Goal: Task Accomplishment & Management: Complete application form

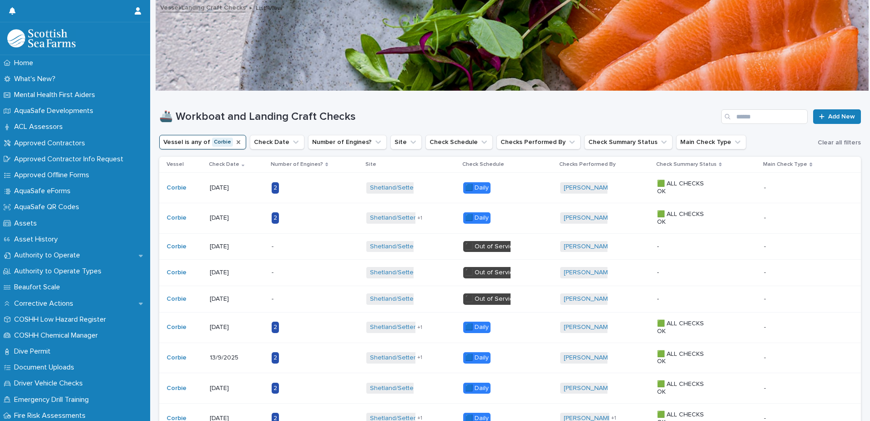
click at [237, 142] on icon "Vessel" at bounding box center [239, 142] width 4 height 4
click at [172, 143] on button "Vessel" at bounding box center [178, 142] width 39 height 15
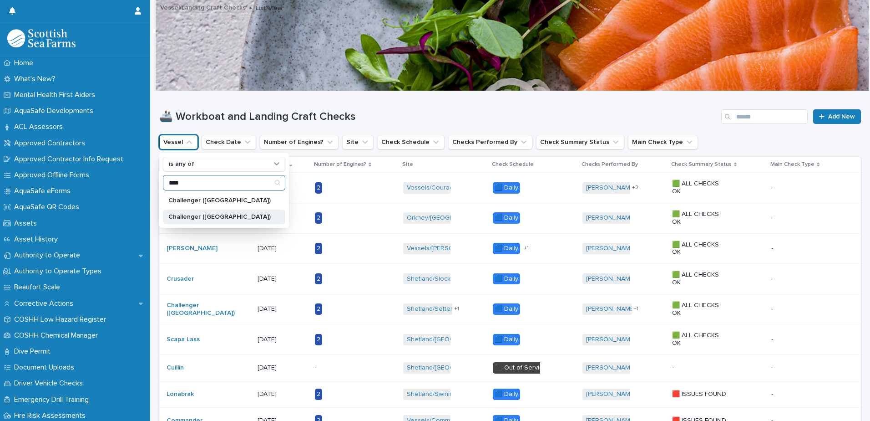
type input "****"
click at [227, 215] on p "Challenger ([GEOGRAPHIC_DATA])" at bounding box center [219, 217] width 102 height 6
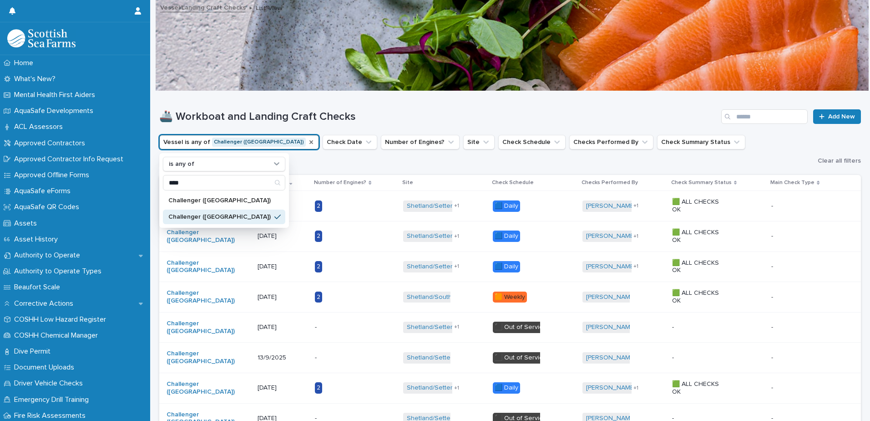
click at [374, 114] on h1 "🚢 Workboat and Landing Craft Checks" at bounding box center [438, 116] width 559 height 13
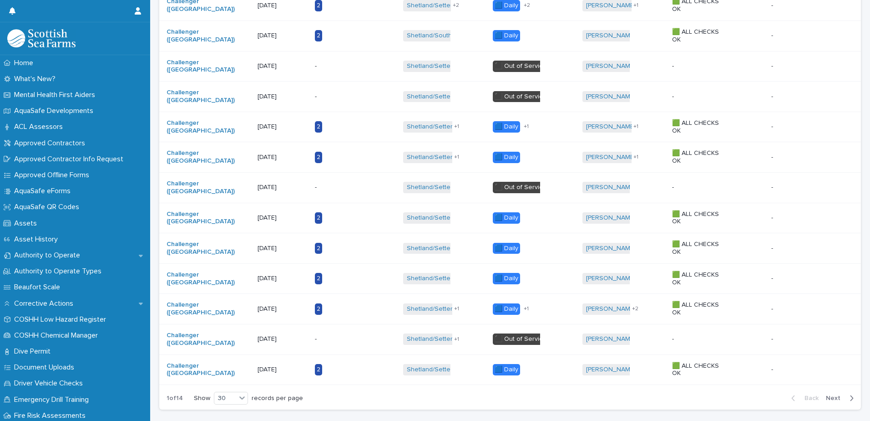
scroll to position [746, 0]
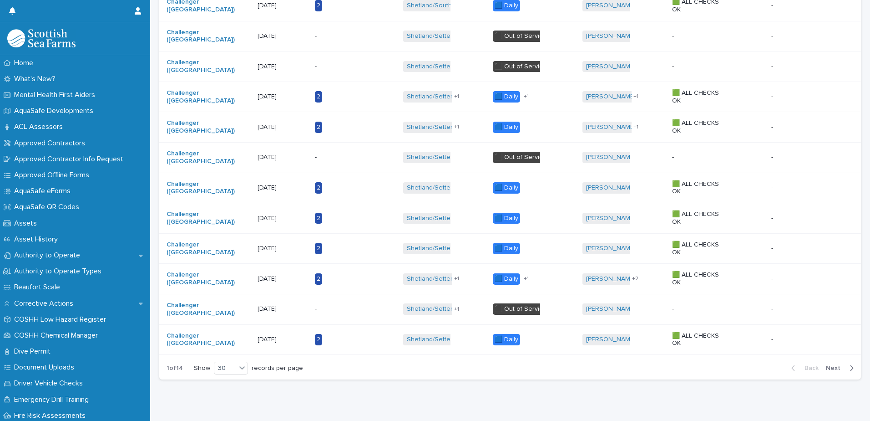
click at [827, 365] on span "Next" at bounding box center [836, 368] width 20 height 6
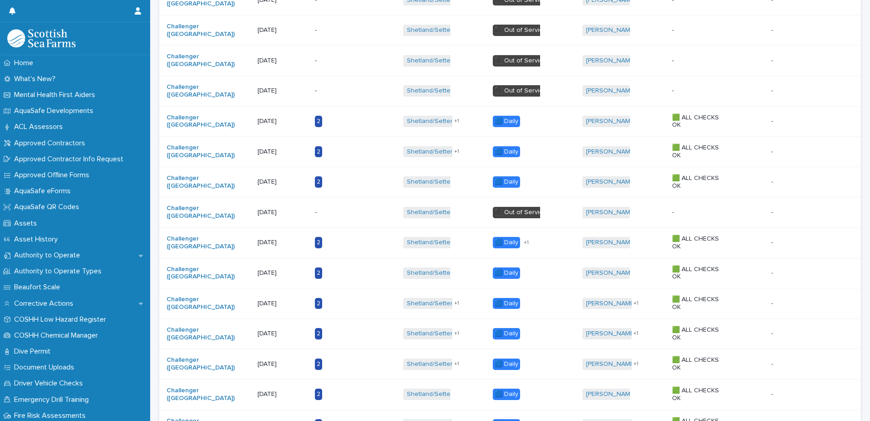
scroll to position [746, 0]
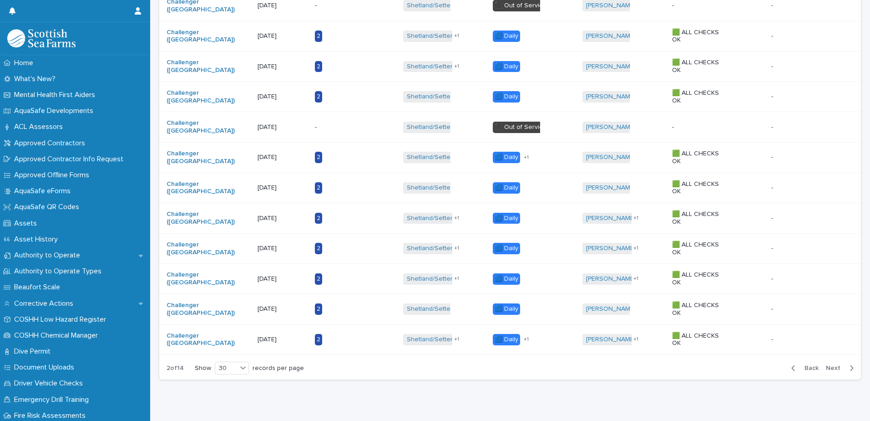
click at [805, 356] on div "Back Next" at bounding box center [822, 367] width 77 height 23
click at [806, 365] on span "Back" at bounding box center [809, 368] width 20 height 6
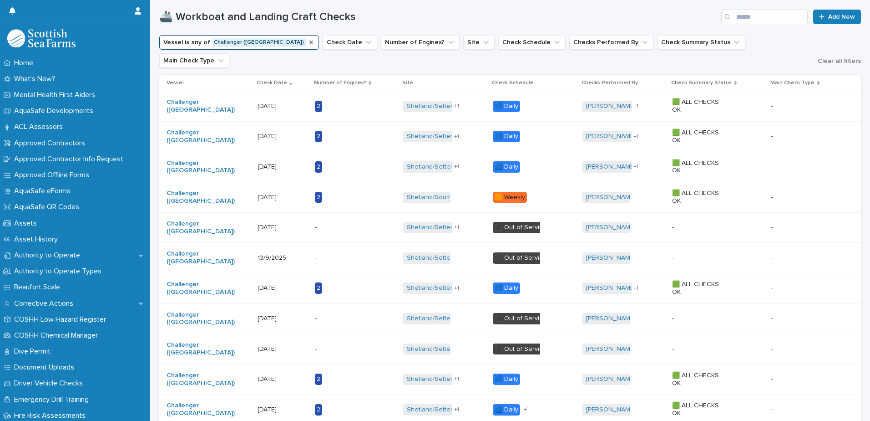
scroll to position [42, 0]
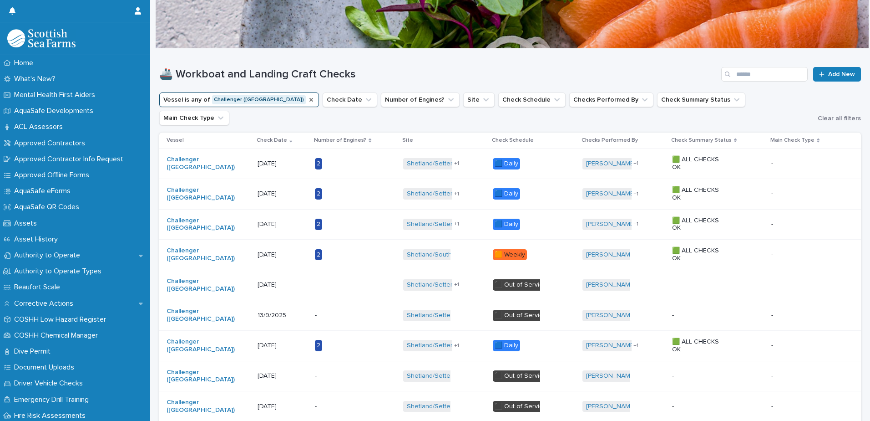
click at [469, 54] on div "🚢 Workboat and Landing Craft Checks Add New" at bounding box center [510, 71] width 702 height 44
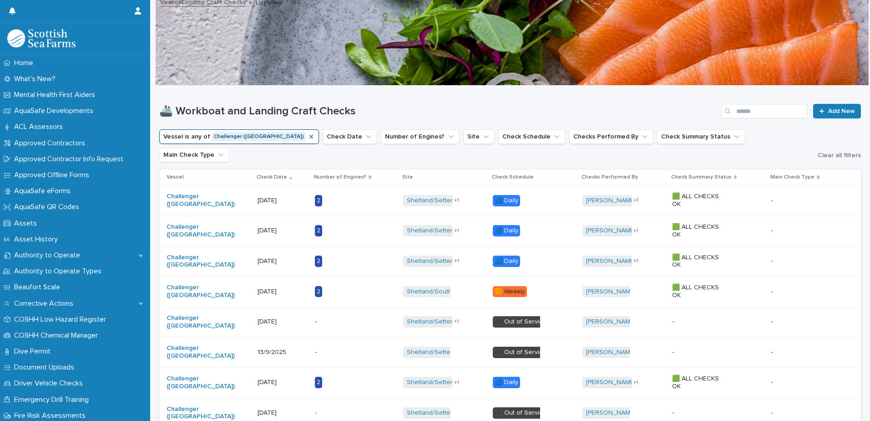
scroll to position [0, 0]
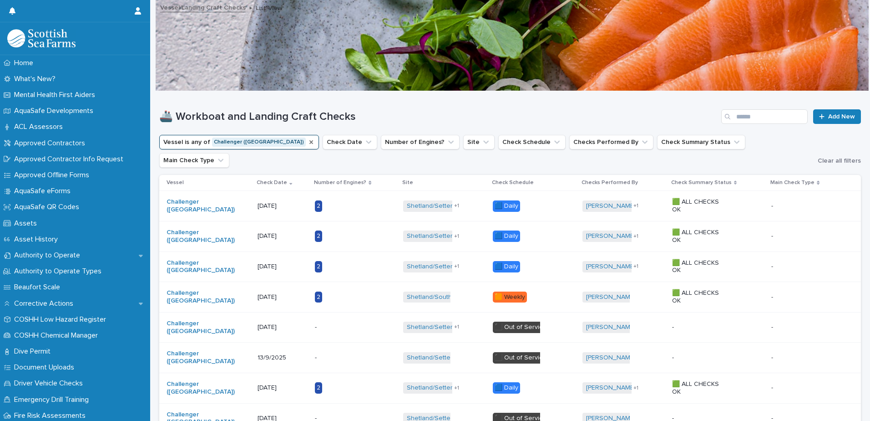
click at [477, 115] on h1 "🚢 Workboat and Landing Craft Checks" at bounding box center [438, 116] width 559 height 13
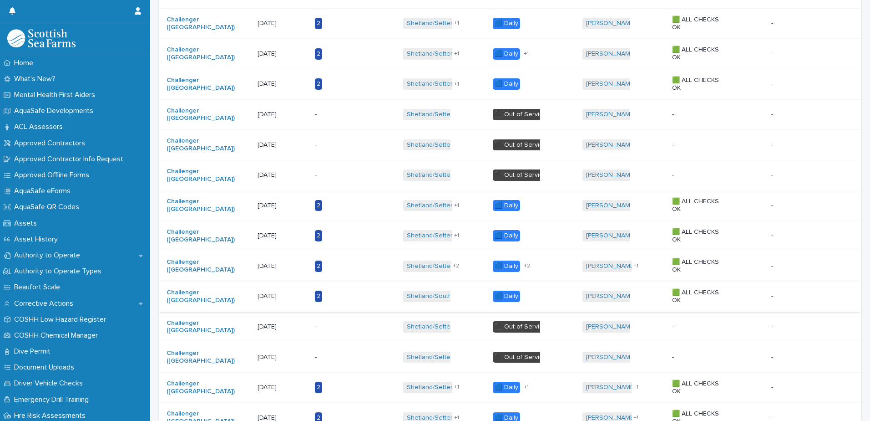
scroll to position [592, 0]
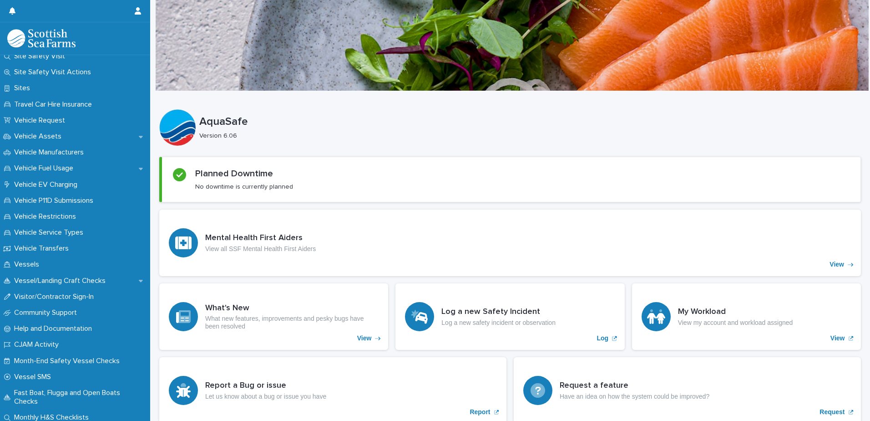
scroll to position [652, 0]
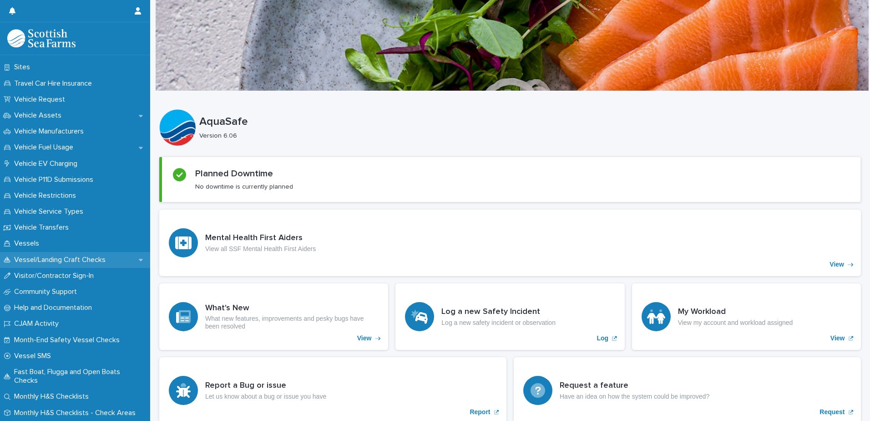
click at [80, 258] on p "Vessel/Landing Craft Checks" at bounding box center [61, 259] width 102 height 9
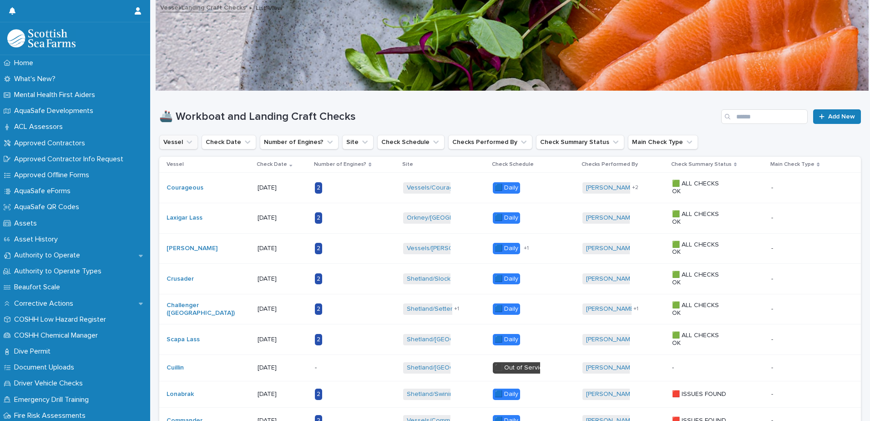
click at [185, 143] on icon "Vessel" at bounding box center [189, 141] width 9 height 9
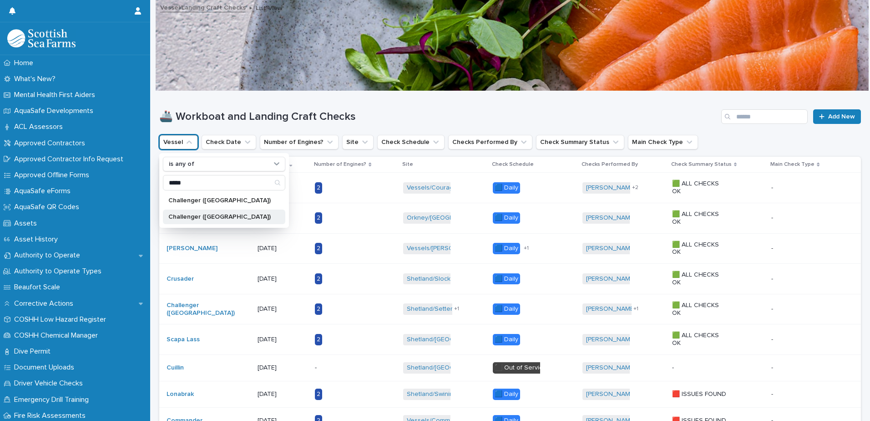
type input "*****"
click at [216, 214] on p "Challenger ([GEOGRAPHIC_DATA])" at bounding box center [219, 217] width 102 height 6
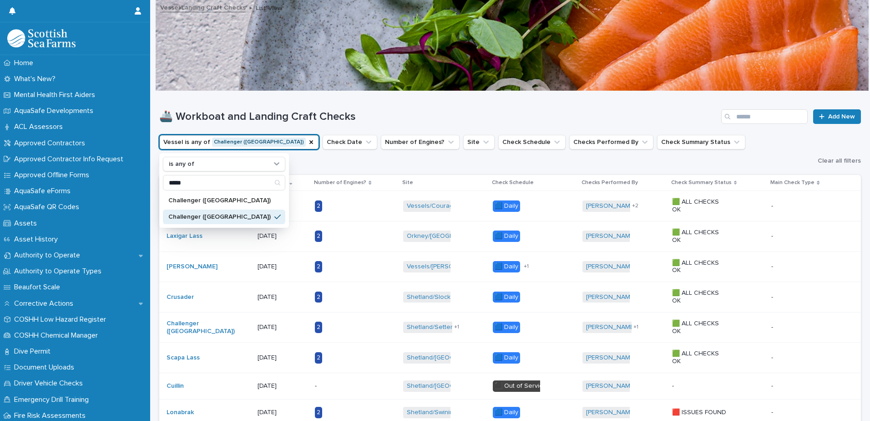
click at [402, 113] on h1 "🚢 Workboat and Landing Craft Checks" at bounding box center [438, 116] width 559 height 13
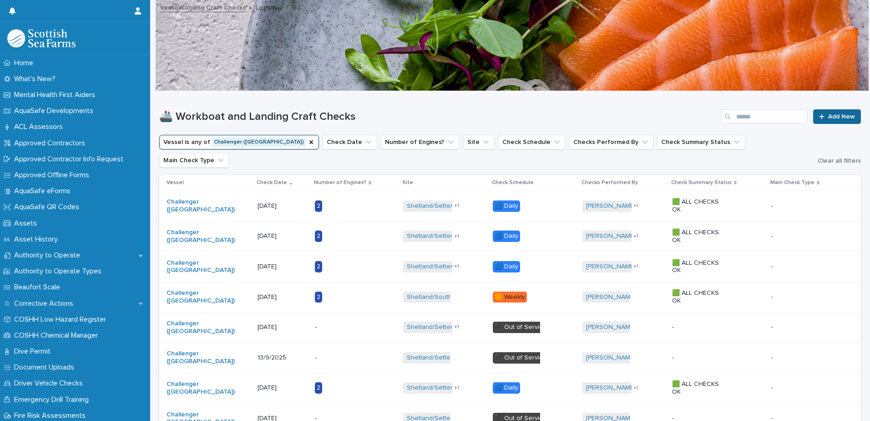
click at [837, 113] on link "Add New" at bounding box center [837, 116] width 48 height 15
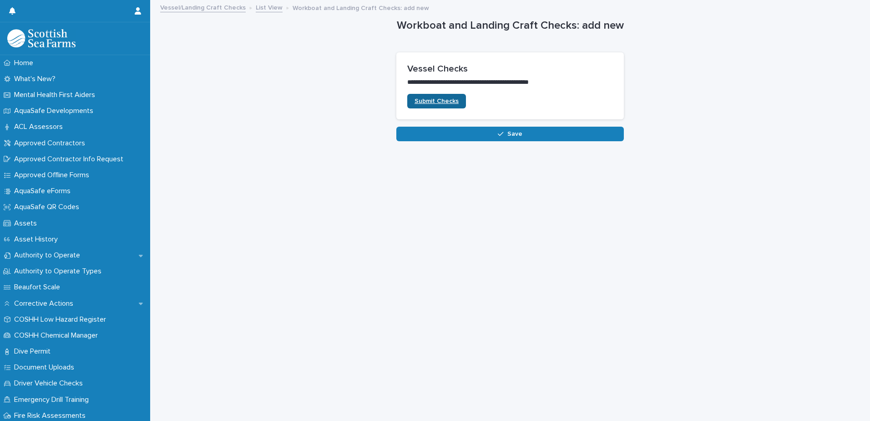
click at [446, 102] on span "Submit Checks" at bounding box center [437, 101] width 44 height 6
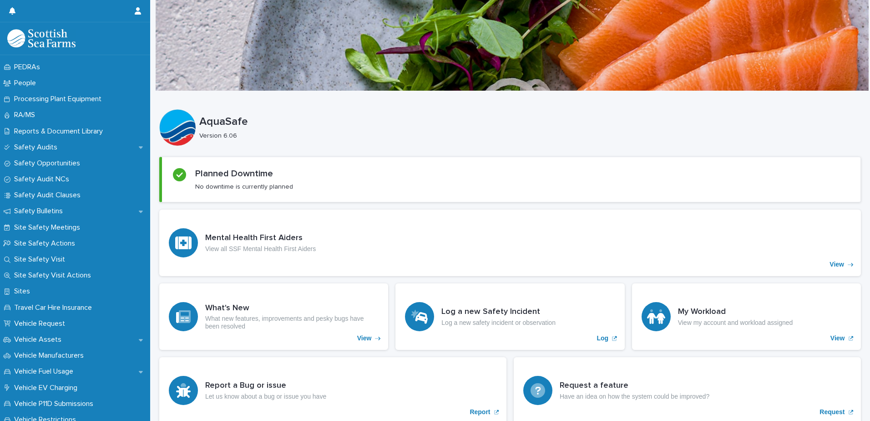
scroll to position [652, 0]
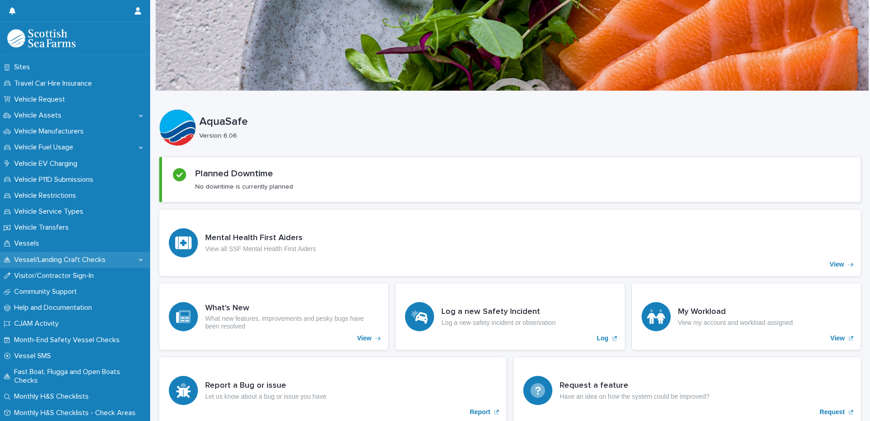
click at [45, 257] on p "Vessel/Landing Craft Checks" at bounding box center [61, 259] width 102 height 9
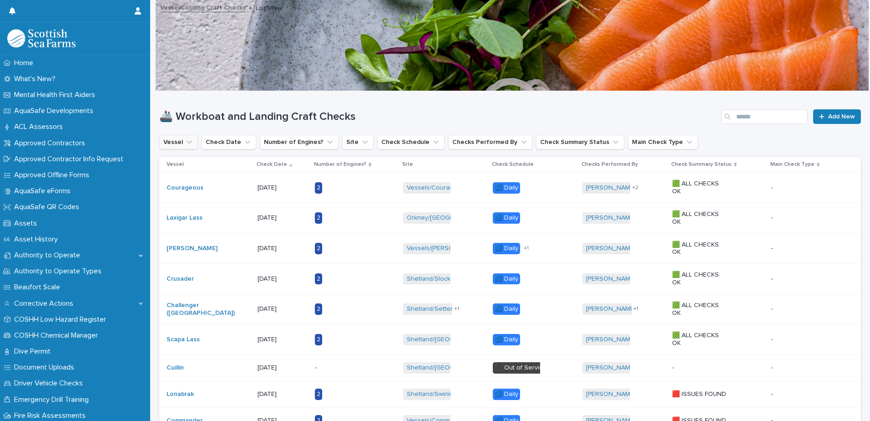
click at [175, 141] on button "Vessel" at bounding box center [178, 142] width 39 height 15
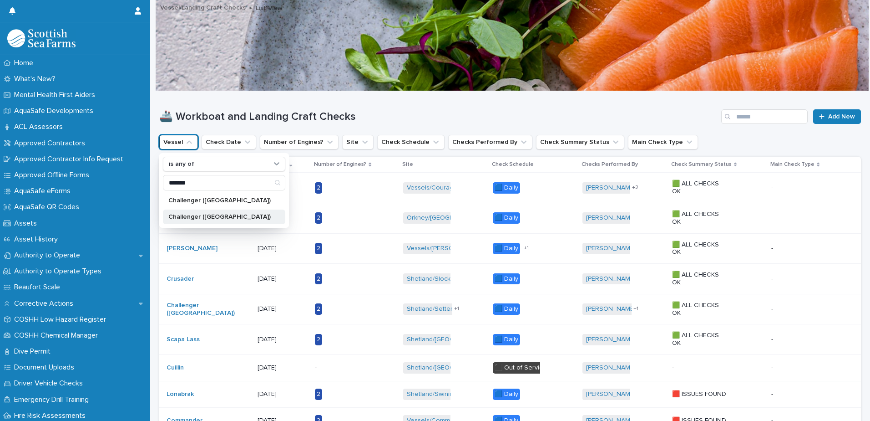
type input "*******"
click at [229, 214] on p "Challenger ([GEOGRAPHIC_DATA])" at bounding box center [219, 217] width 102 height 6
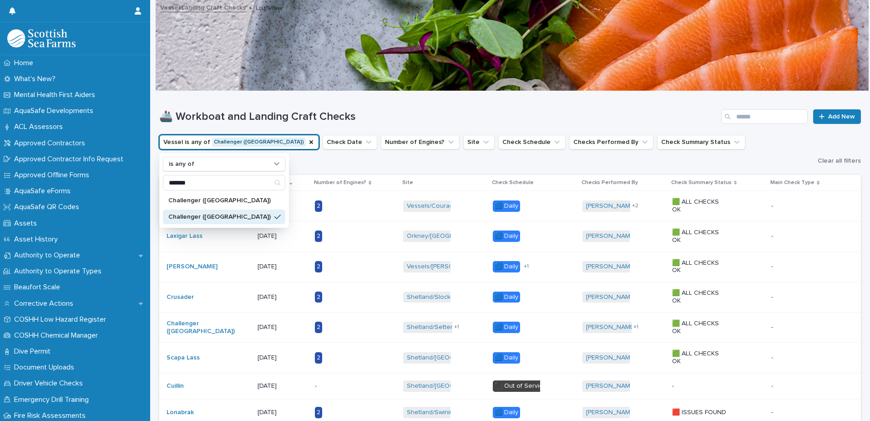
click at [391, 112] on h1 "🚢 Workboat and Landing Craft Checks" at bounding box center [438, 116] width 559 height 13
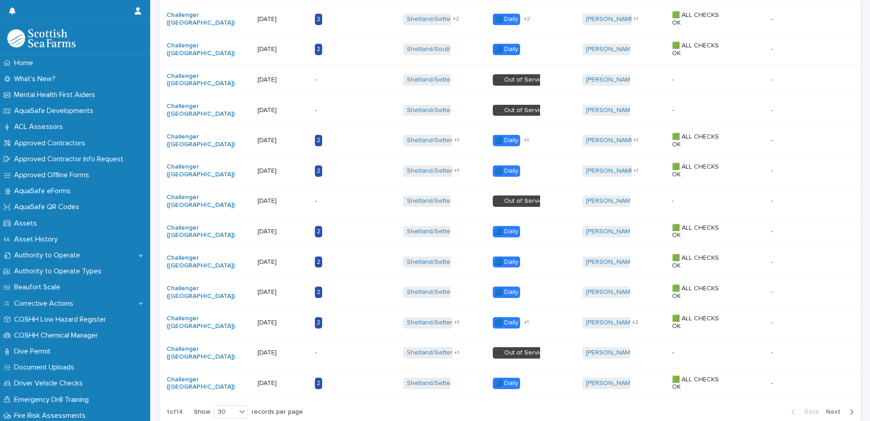
scroll to position [714, 0]
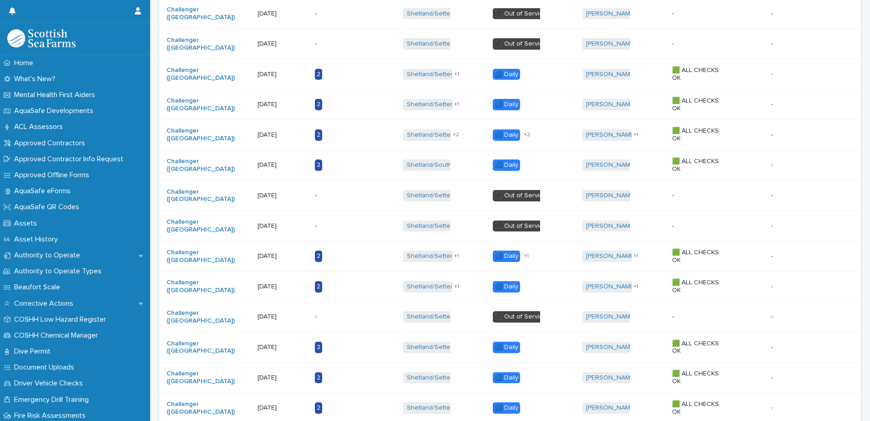
scroll to position [610, 0]
